Goal: Answer question/provide support: Share knowledge or assist other users

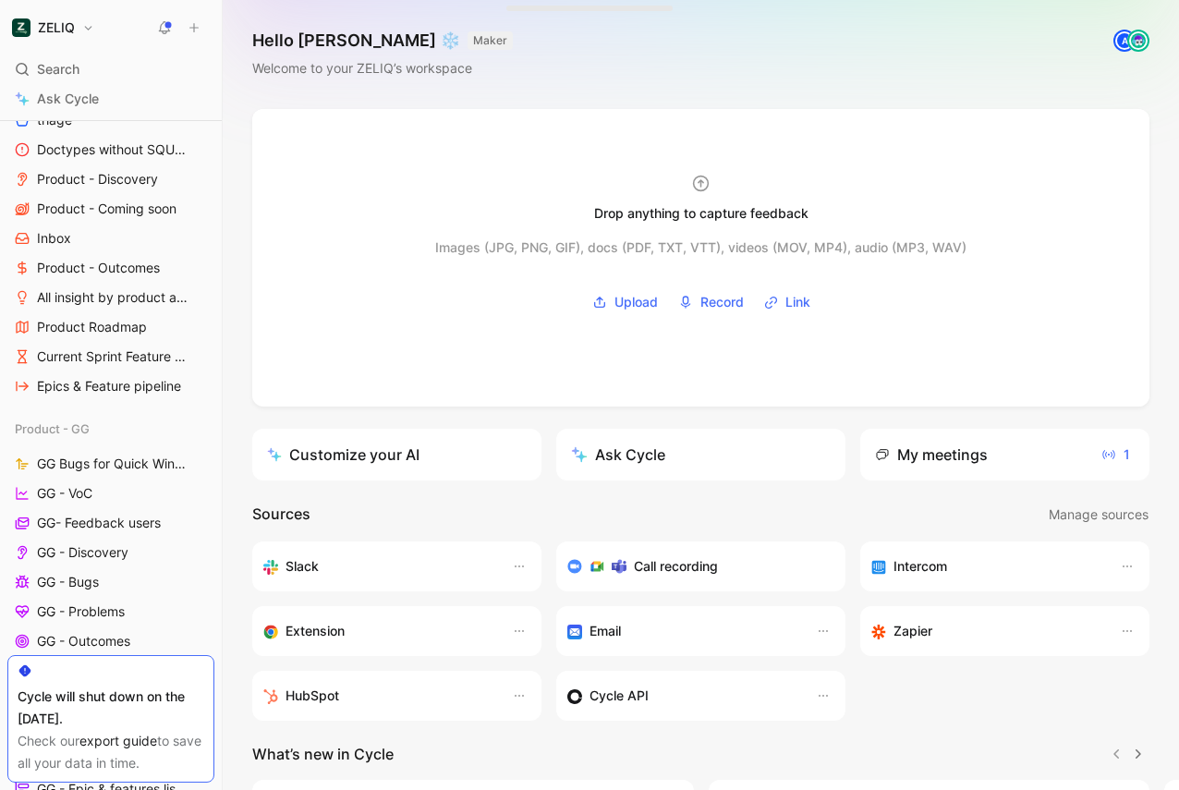
scroll to position [381, 0]
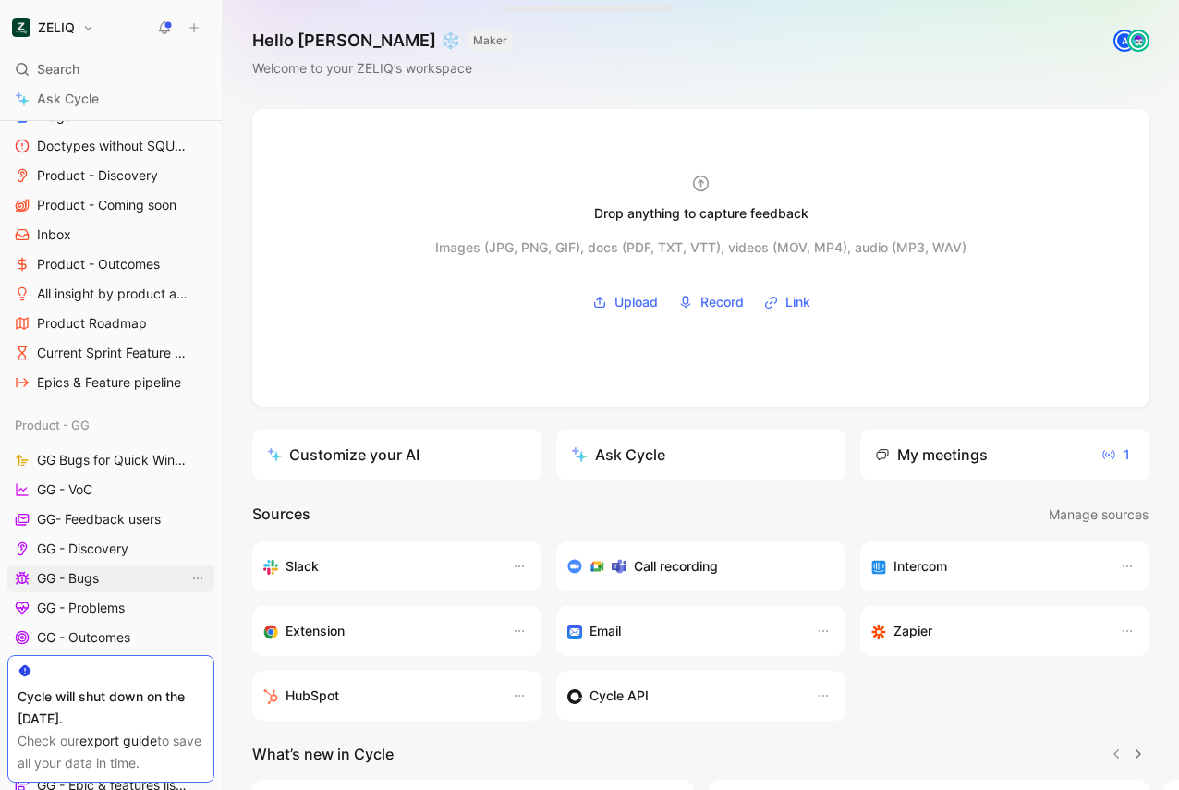
click at [94, 576] on span "GG - Bugs" at bounding box center [68, 578] width 62 height 18
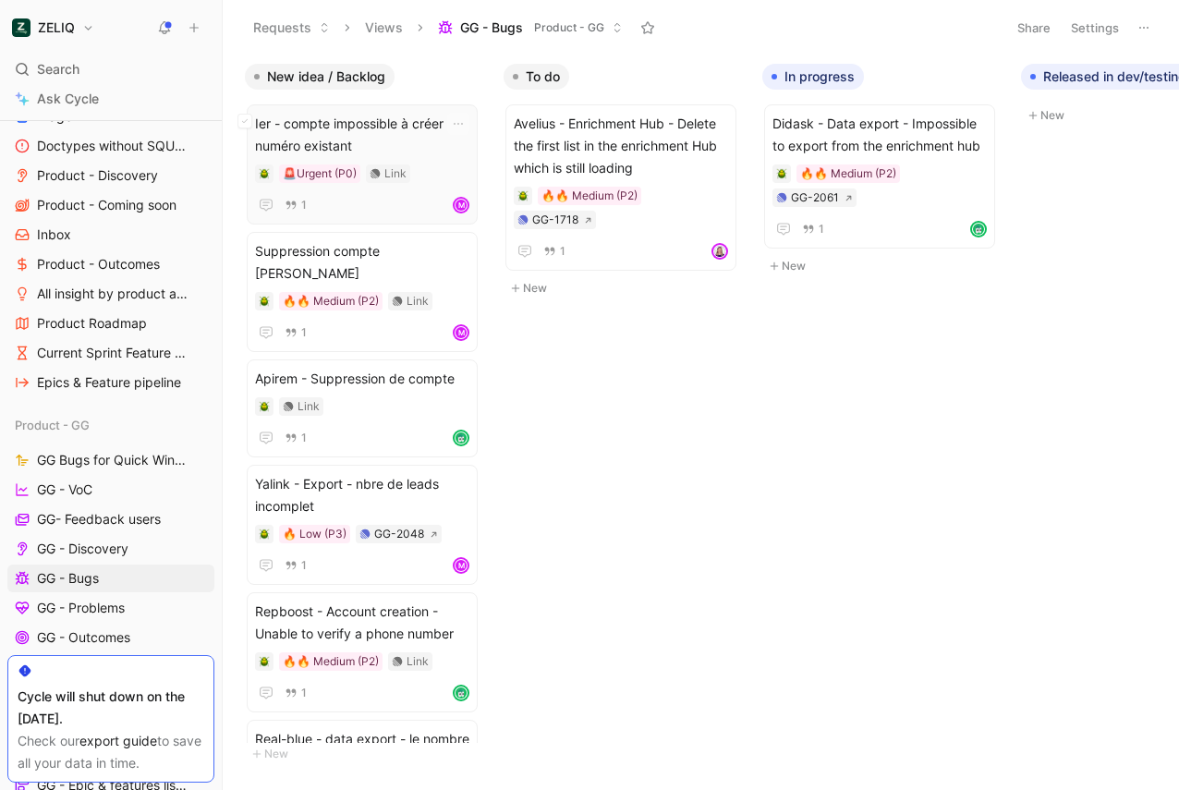
click at [350, 125] on span "Ier - compte impossible à créer car numéro existant" at bounding box center [362, 135] width 214 height 44
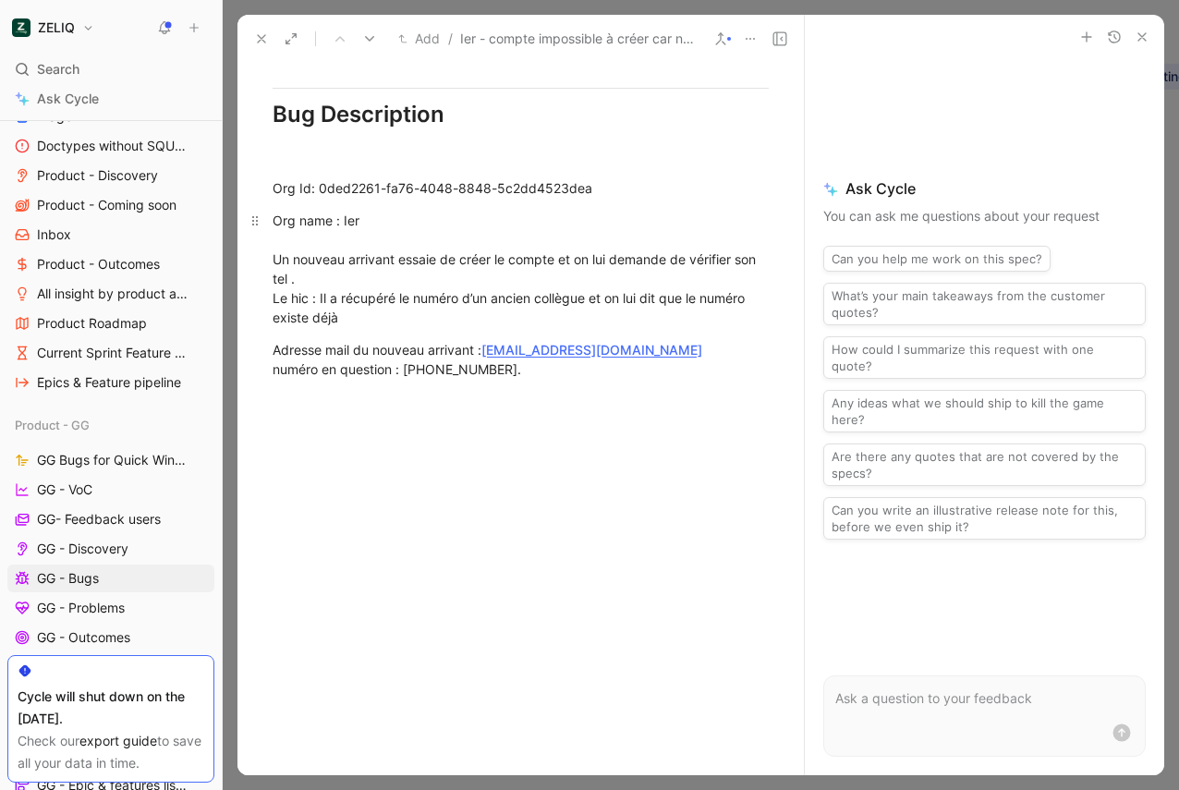
scroll to position [1428, 0]
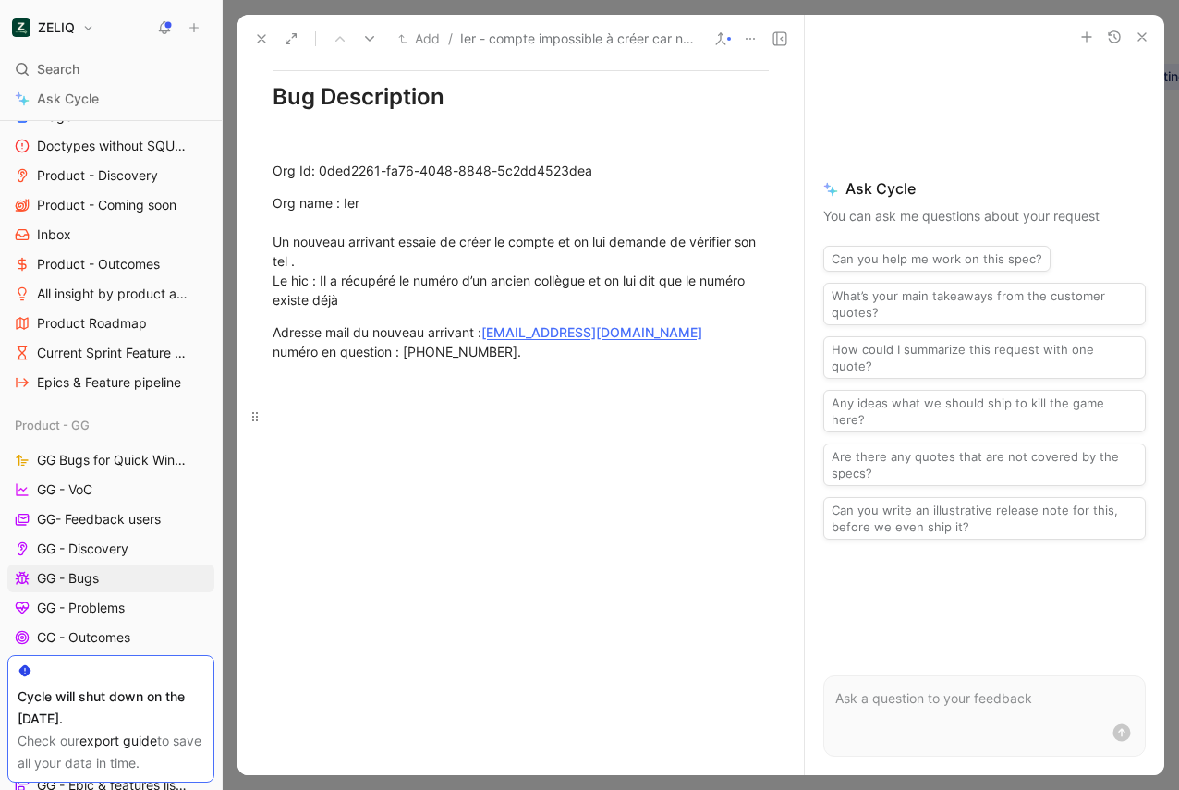
drag, startPoint x: 545, startPoint y: 372, endPoint x: 522, endPoint y: 444, distance: 75.7
click at [484, 426] on div at bounding box center [521, 416] width 496 height 19
drag, startPoint x: 520, startPoint y: 384, endPoint x: 406, endPoint y: 371, distance: 115.4
click at [406, 367] on p "Adresse mail du nouveau arrivant : [PERSON_NAME][EMAIL_ADDRESS][DOMAIN_NAME] nu…" at bounding box center [520, 342] width 566 height 50
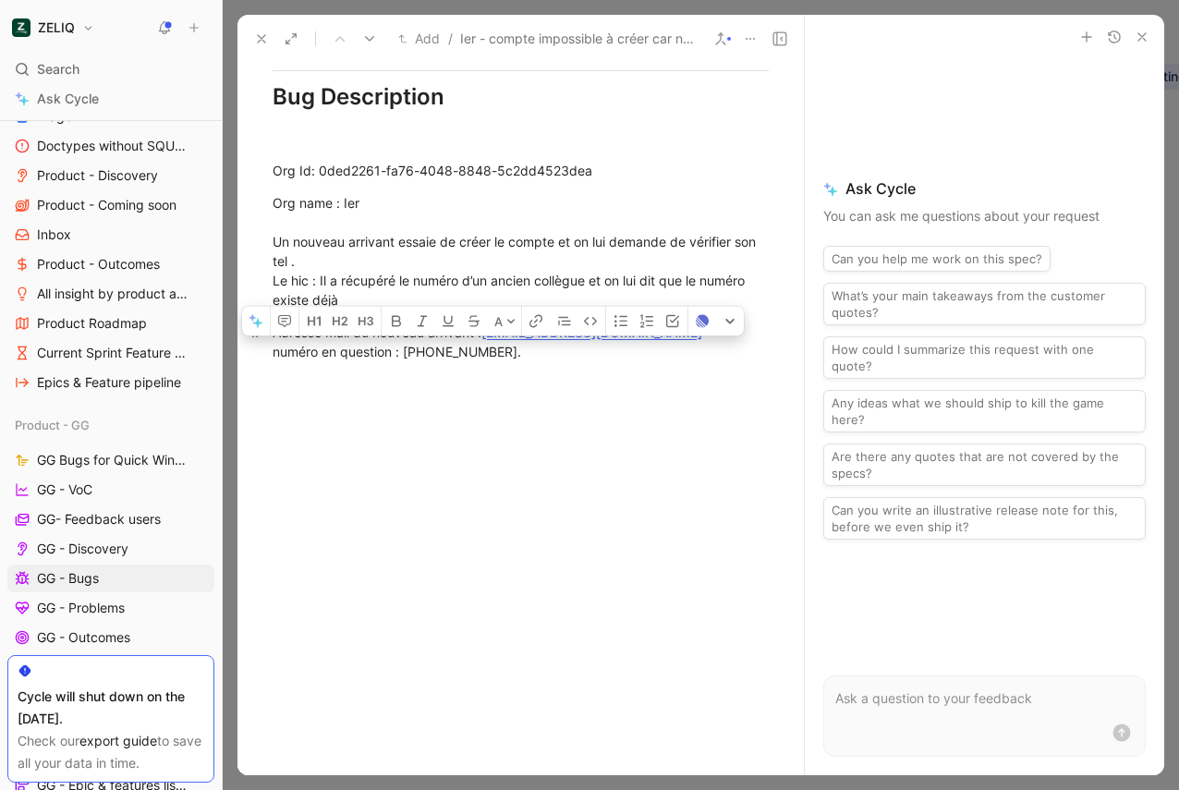
copy div "[PHONE_NUMBER]."
click at [260, 44] on icon at bounding box center [261, 38] width 15 height 15
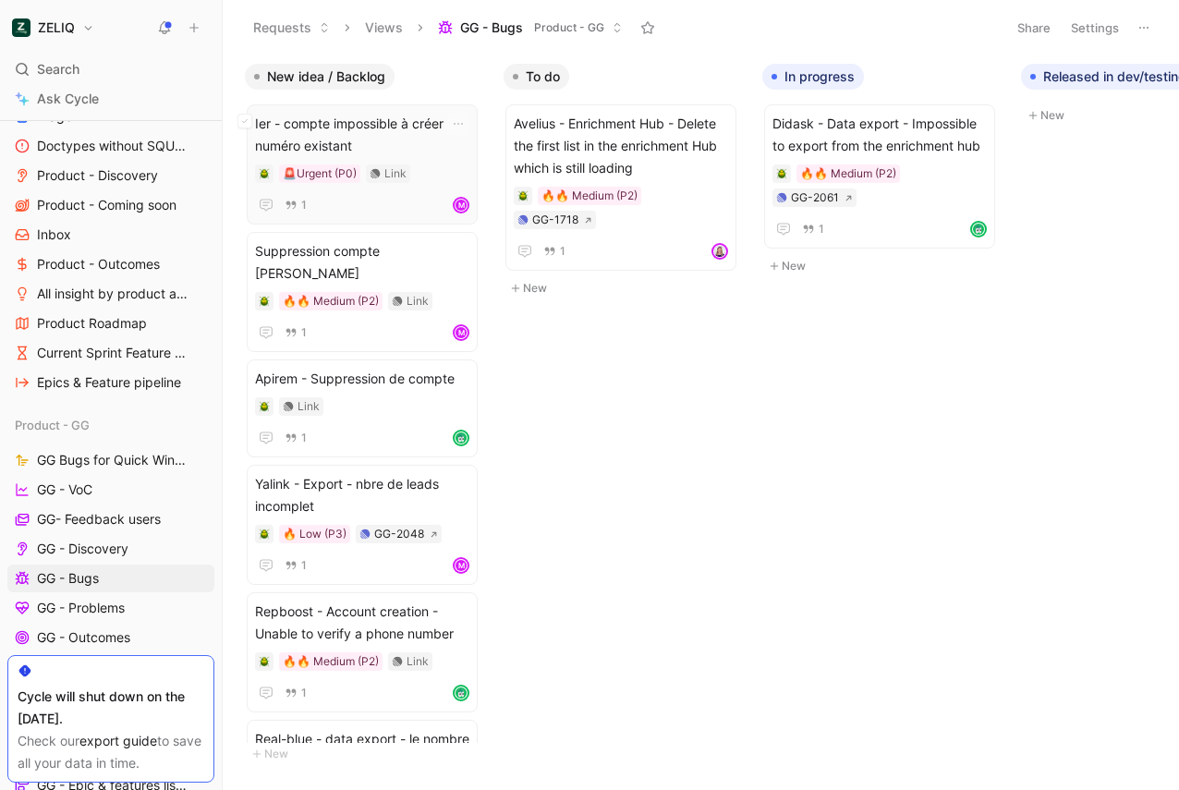
click at [363, 117] on span "Ier - compte impossible à créer car numéro existant" at bounding box center [362, 135] width 214 height 44
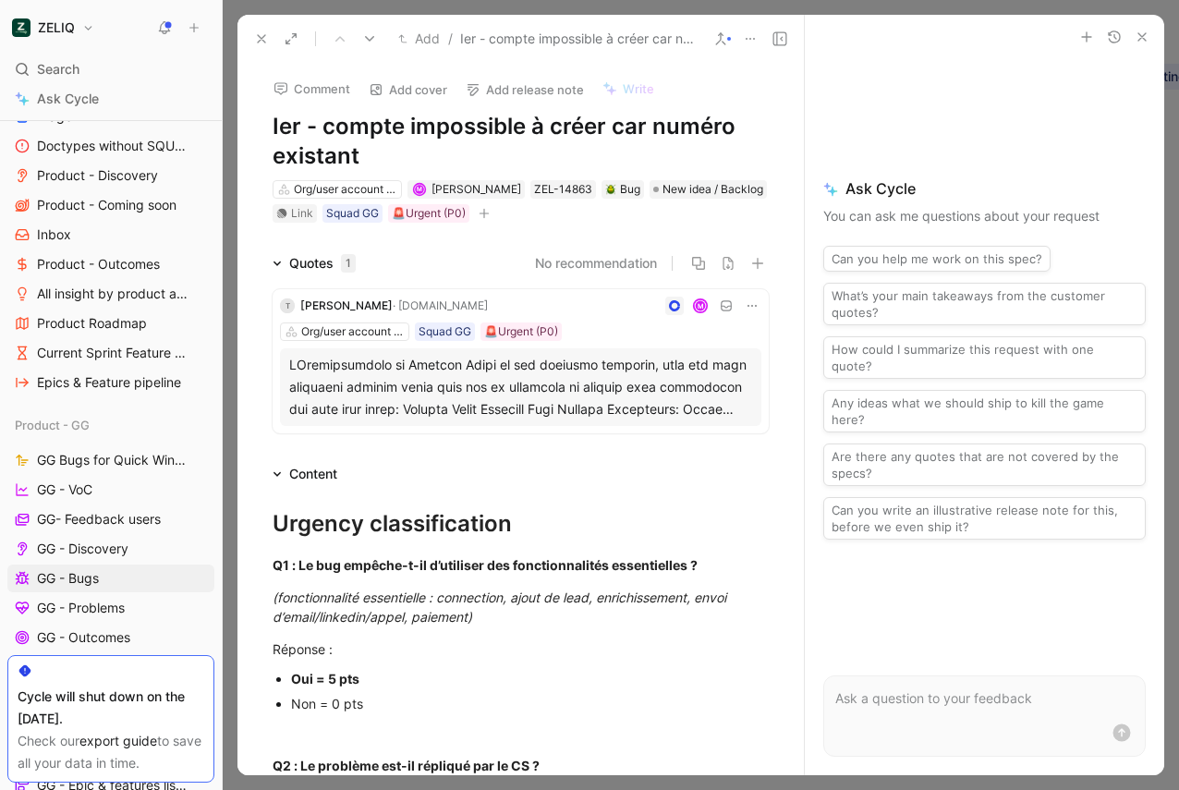
click at [261, 40] on use at bounding box center [261, 38] width 7 height 7
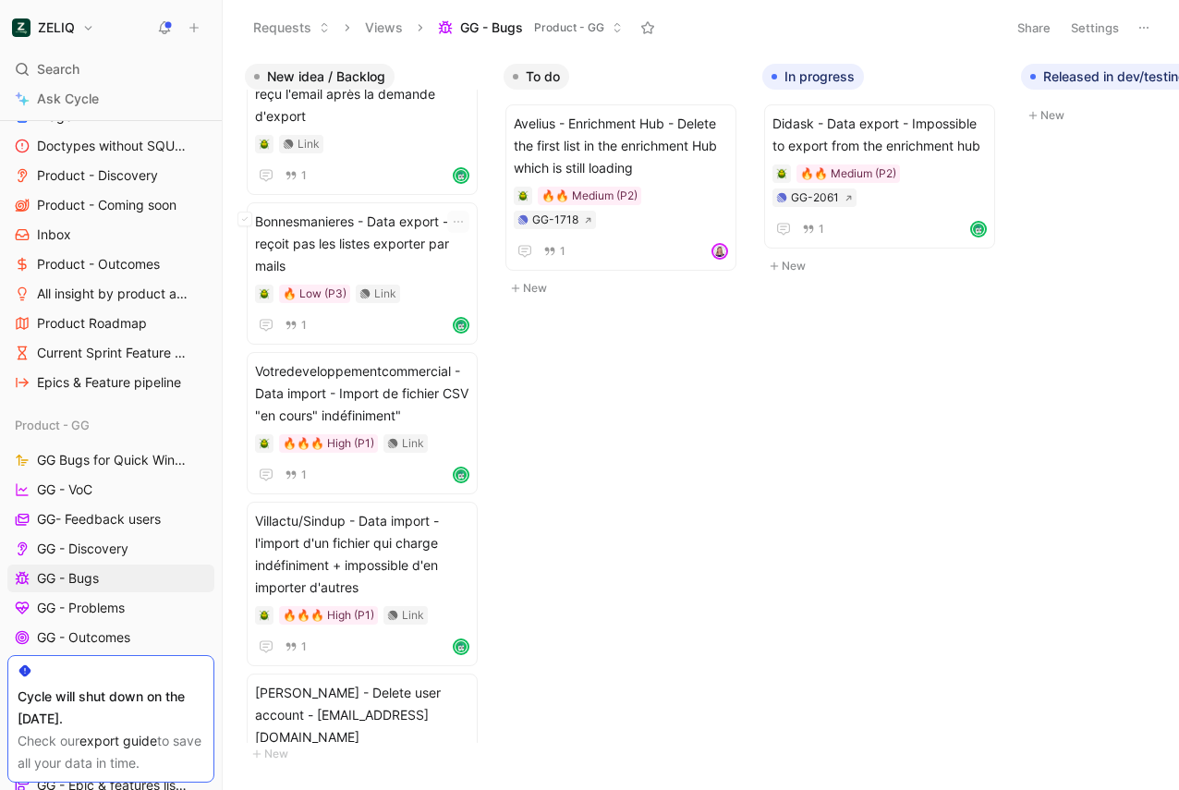
scroll to position [1246, 0]
